Goal: Task Accomplishment & Management: Manage account settings

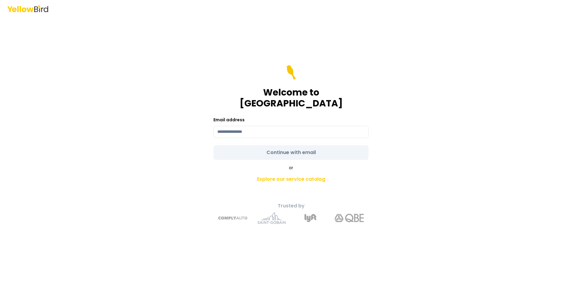
click at [291, 146] on form "Welcome to YellowBird Email address Continue with email" at bounding box center [290, 112] width 155 height 95
click at [260, 126] on input at bounding box center [290, 132] width 155 height 12
type input "**********"
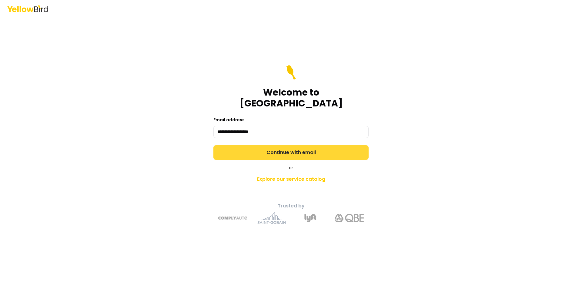
click at [291, 146] on button "Continue with email" at bounding box center [290, 152] width 155 height 15
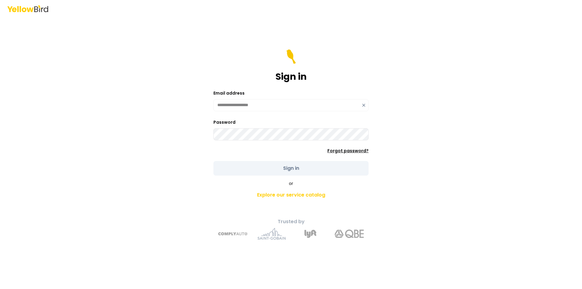
click at [346, 152] on link "Forgot password?" at bounding box center [347, 151] width 41 height 6
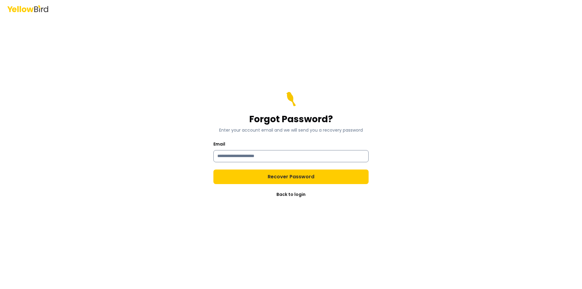
click at [277, 154] on input "Email" at bounding box center [290, 156] width 155 height 12
type input "**********"
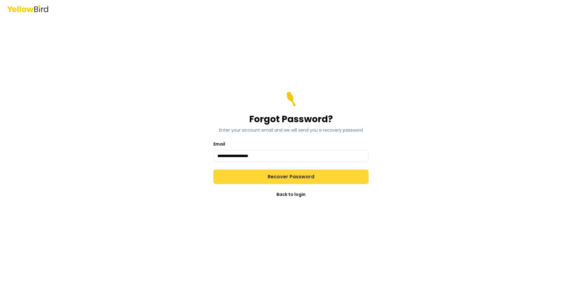
click at [283, 177] on button "Recover Password" at bounding box center [290, 176] width 155 height 15
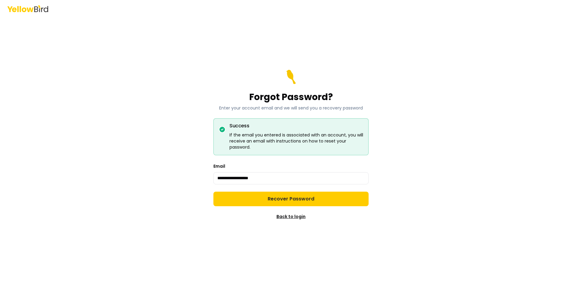
click at [288, 216] on link "Back to login" at bounding box center [290, 216] width 29 height 6
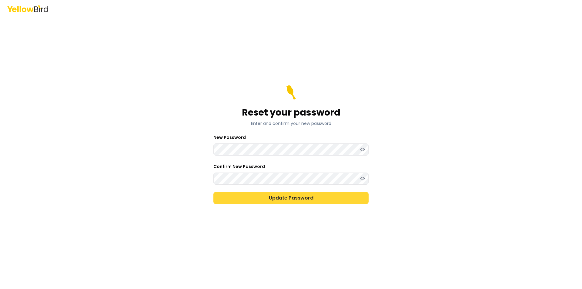
click at [280, 197] on button "Update Password" at bounding box center [290, 198] width 155 height 12
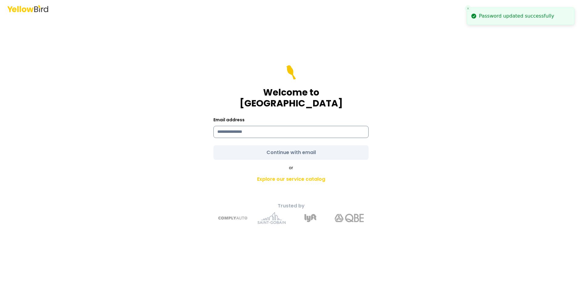
click at [280, 128] on input at bounding box center [290, 132] width 155 height 12
type input "**********"
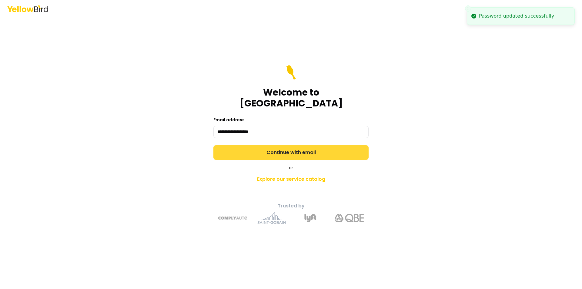
click at [271, 150] on button "Continue with email" at bounding box center [290, 152] width 155 height 15
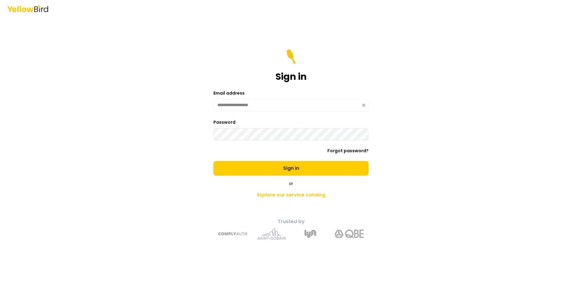
click at [213, 161] on button "Sign in" at bounding box center [290, 168] width 155 height 15
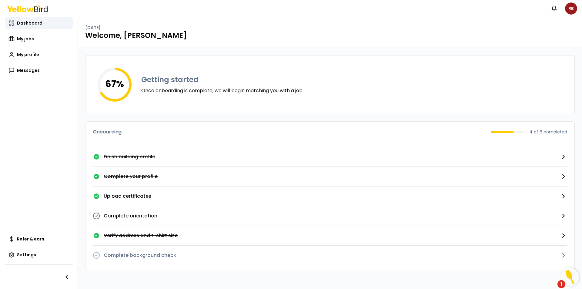
click at [561, 196] on icon "button" at bounding box center [563, 195] width 7 height 7
click at [122, 195] on p "Upload certificates" at bounding box center [128, 195] width 48 height 7
click at [123, 194] on p "Upload certificates" at bounding box center [128, 195] width 48 height 7
click at [124, 214] on p "Complete orientation" at bounding box center [131, 215] width 54 height 7
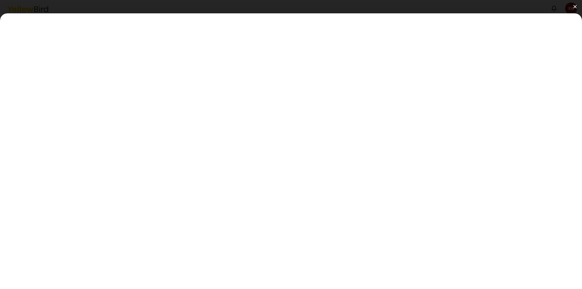
click at [574, 6] on img at bounding box center [574, 6] width 3 height 3
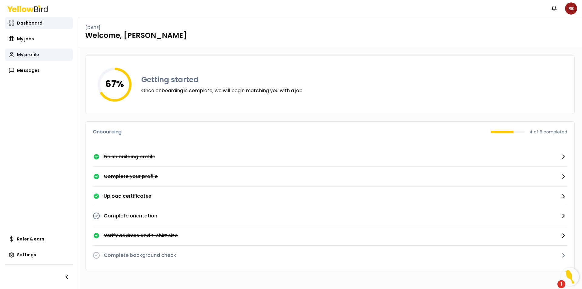
click at [29, 53] on span "My profile" at bounding box center [28, 55] width 22 height 6
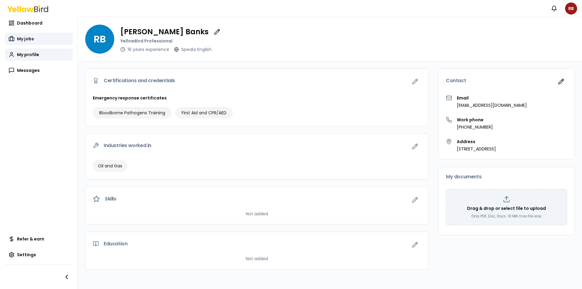
click at [25, 38] on span "My jobs" at bounding box center [25, 39] width 17 height 6
